Goal: Task Accomplishment & Management: Complete application form

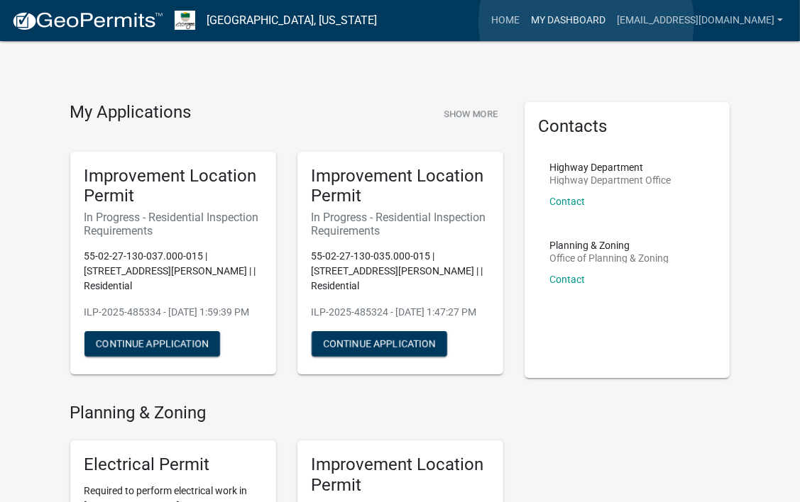
click at [586, 22] on link "My Dashboard" at bounding box center [568, 20] width 86 height 27
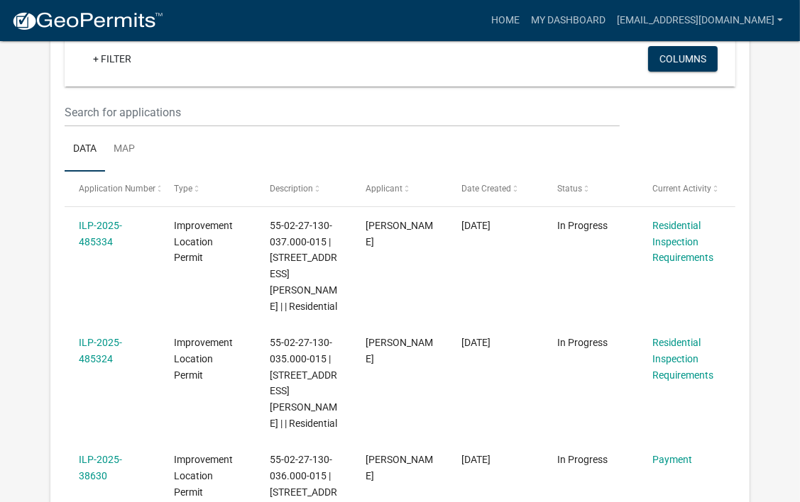
scroll to position [143, 0]
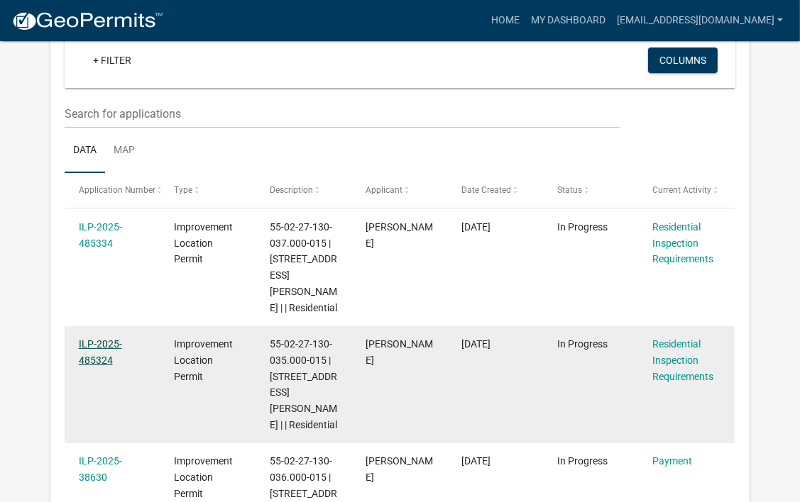
click at [92, 338] on link "ILP-2025-485324" at bounding box center [100, 352] width 43 height 28
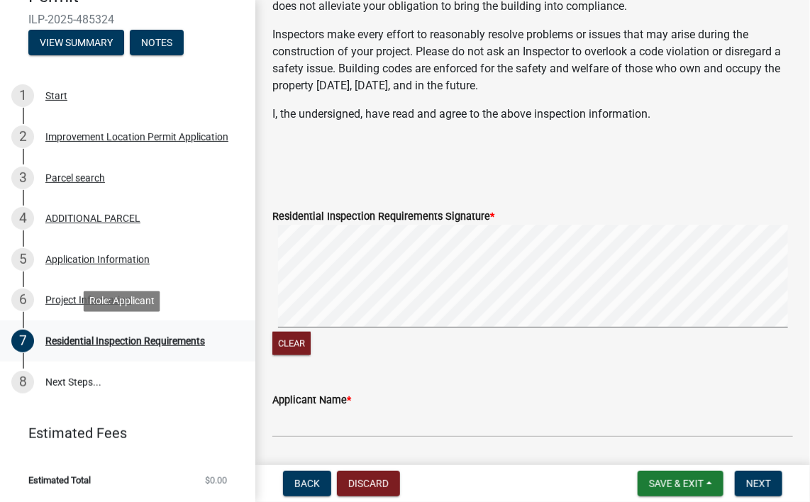
scroll to position [505, 0]
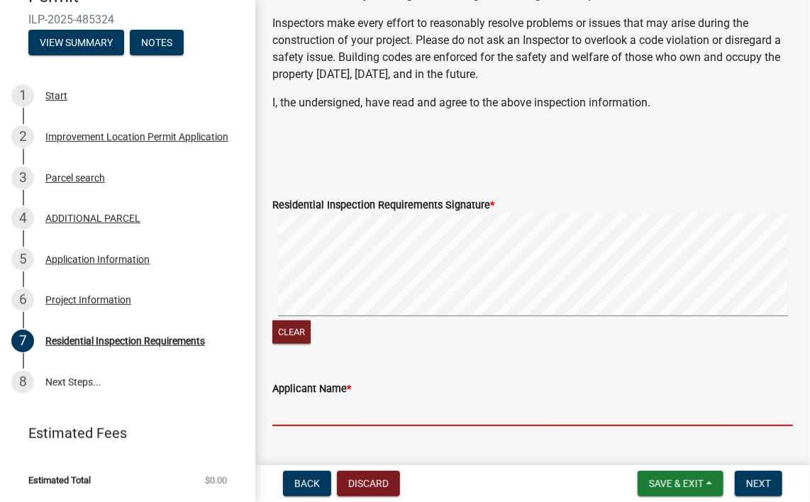
click at [301, 408] on input "Applicant Name *" at bounding box center [532, 411] width 521 height 29
type input "[PERSON_NAME]"
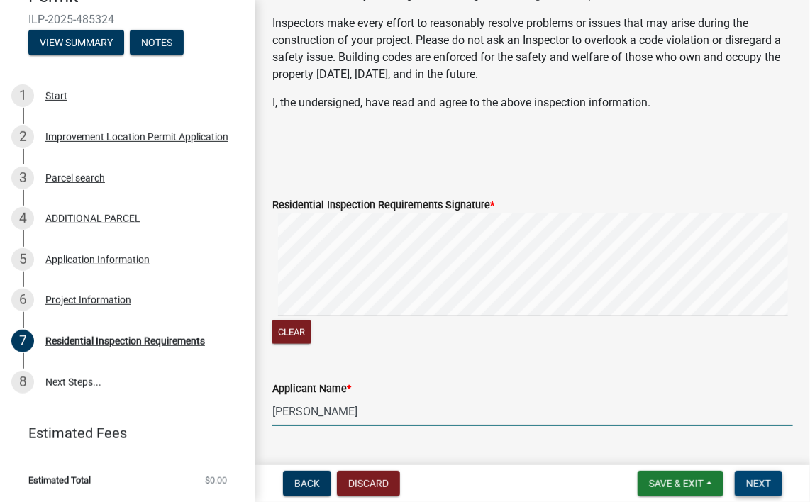
click at [755, 480] on span "Next" at bounding box center [758, 483] width 25 height 11
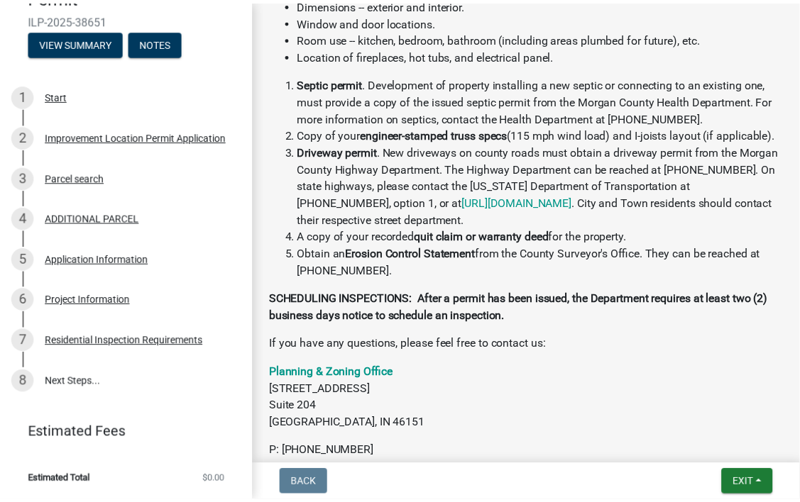
scroll to position [646, 0]
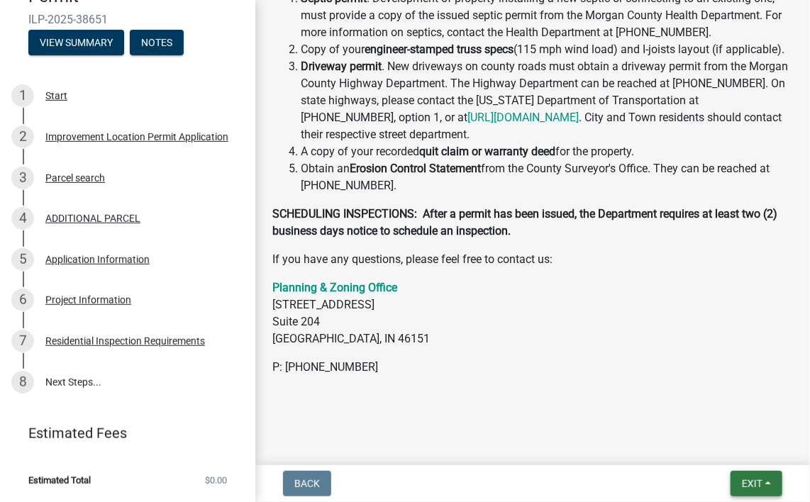
click at [754, 485] on span "Exit" at bounding box center [752, 483] width 21 height 11
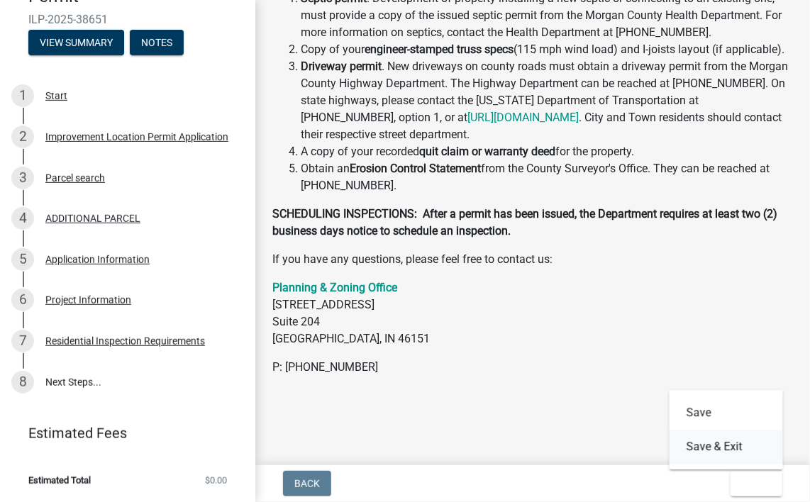
click at [707, 446] on button "Save & Exit" at bounding box center [727, 447] width 114 height 34
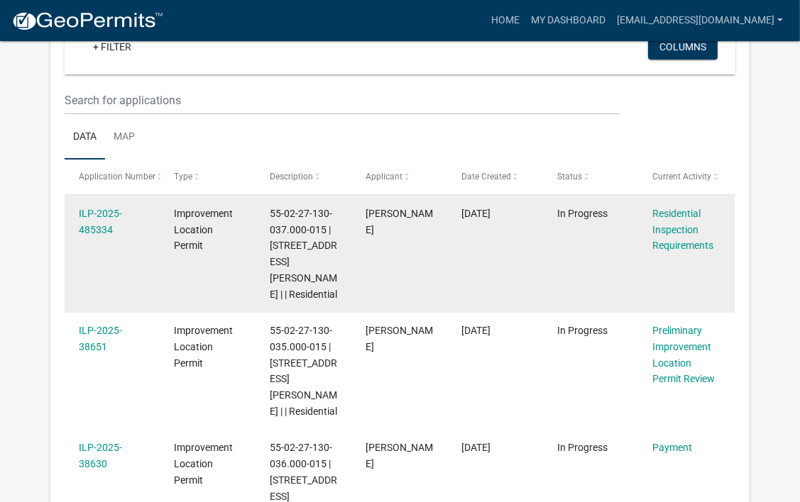
scroll to position [133, 0]
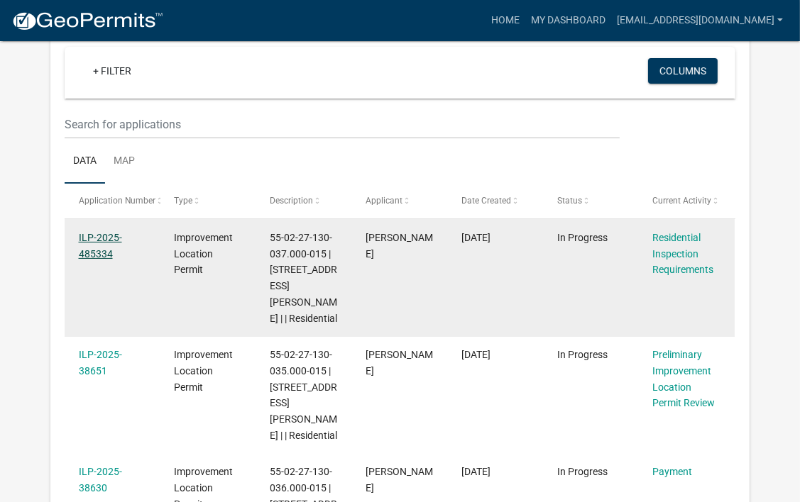
click at [96, 254] on link "ILP-2025-485334" at bounding box center [100, 246] width 43 height 28
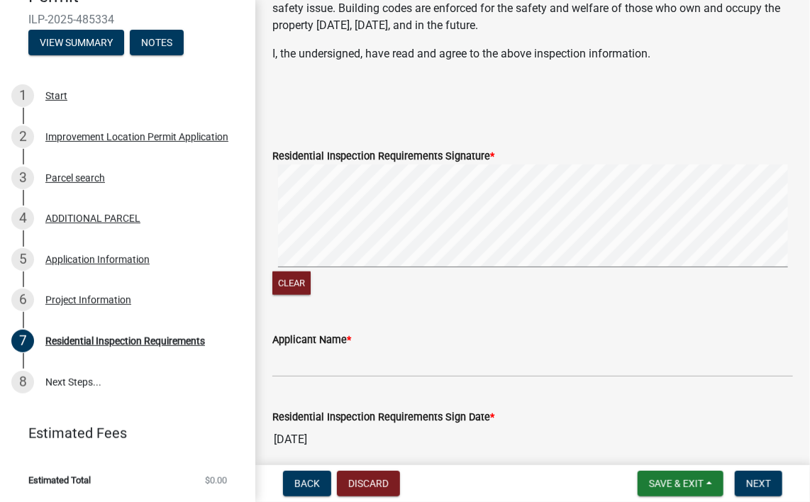
scroll to position [614, 0]
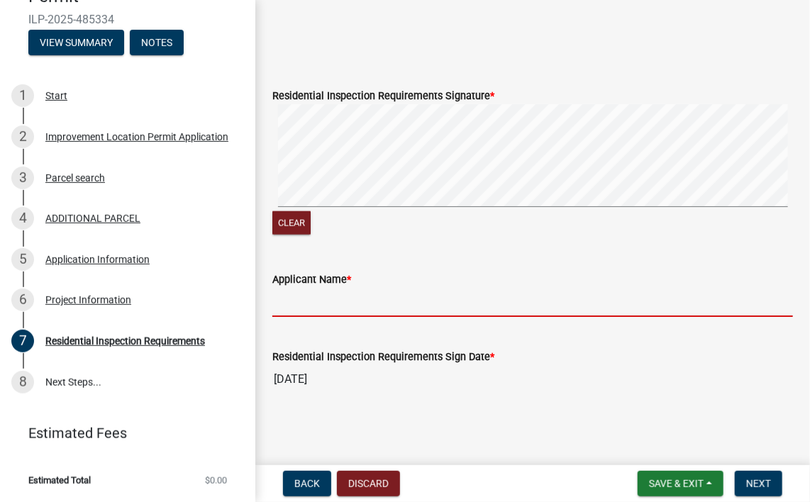
click at [309, 293] on input "Applicant Name *" at bounding box center [532, 302] width 521 height 29
type input "[PERSON_NAME]"
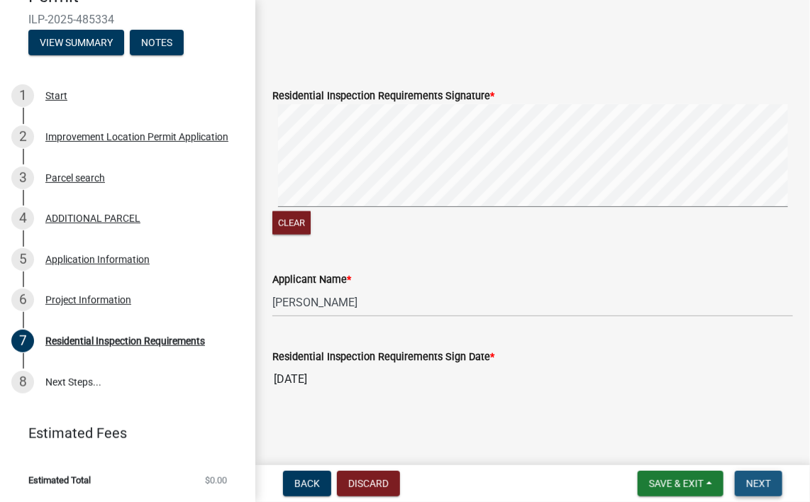
click at [767, 487] on span "Next" at bounding box center [758, 483] width 25 height 11
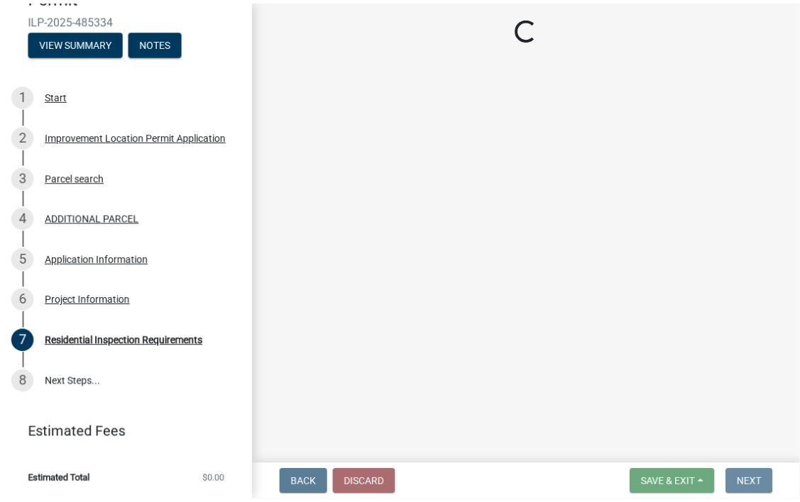
scroll to position [0, 0]
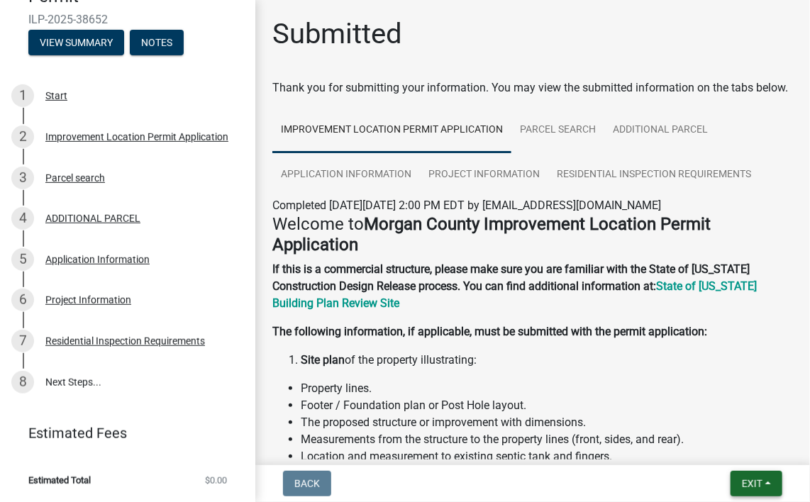
click at [751, 485] on span "Exit" at bounding box center [752, 483] width 21 height 11
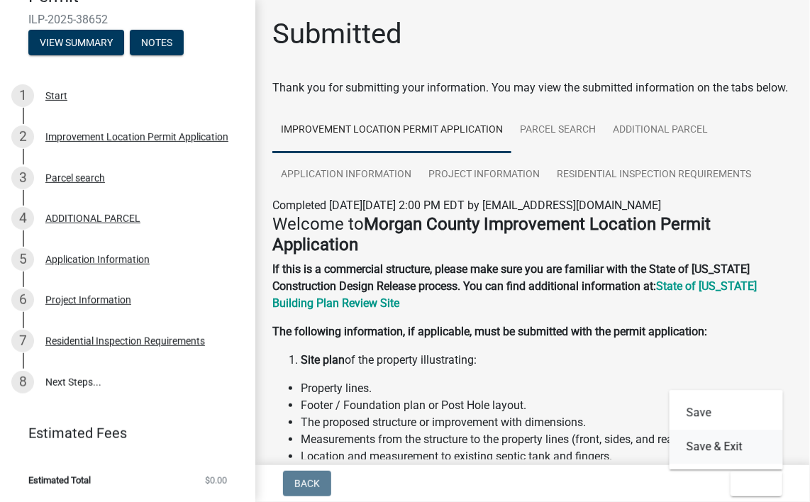
click at [702, 443] on button "Save & Exit" at bounding box center [727, 447] width 114 height 34
